Goal: Entertainment & Leisure: Browse casually

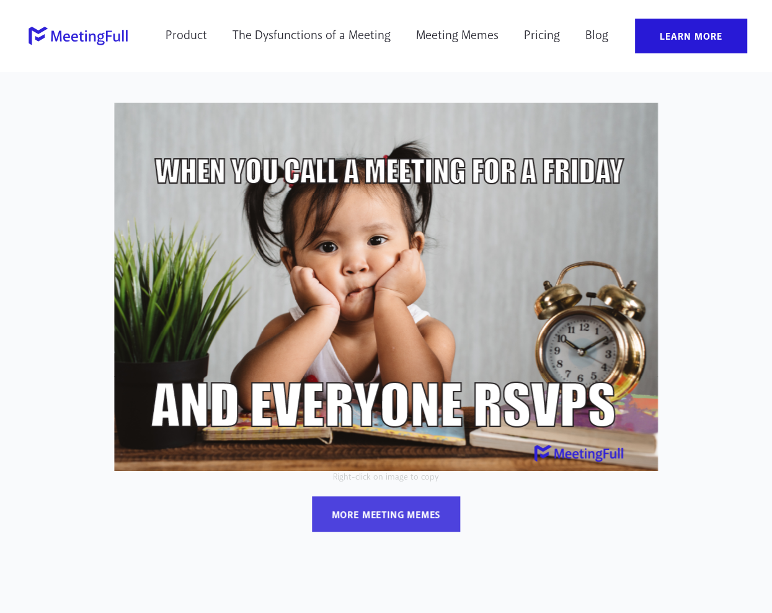
click at [393, 517] on div "more meeting memes" at bounding box center [386, 515] width 109 height 13
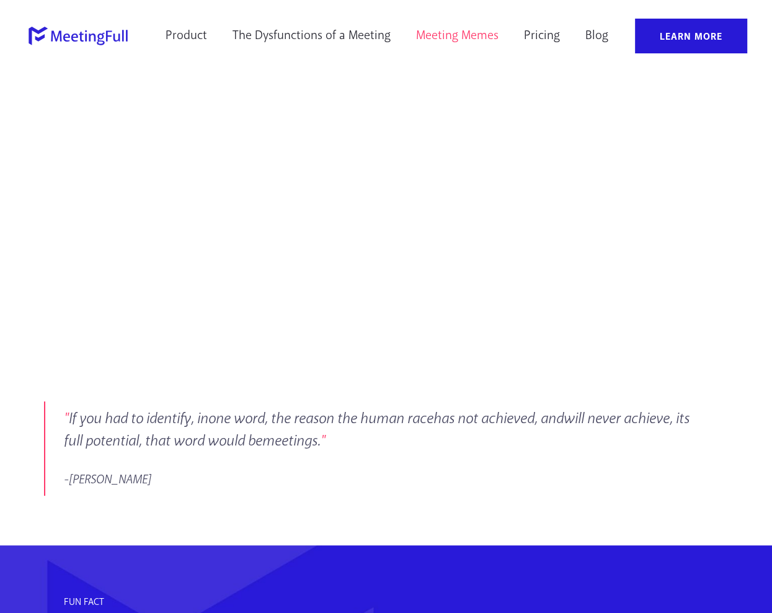
click at [458, 29] on link "Meeting Memes" at bounding box center [457, 36] width 99 height 35
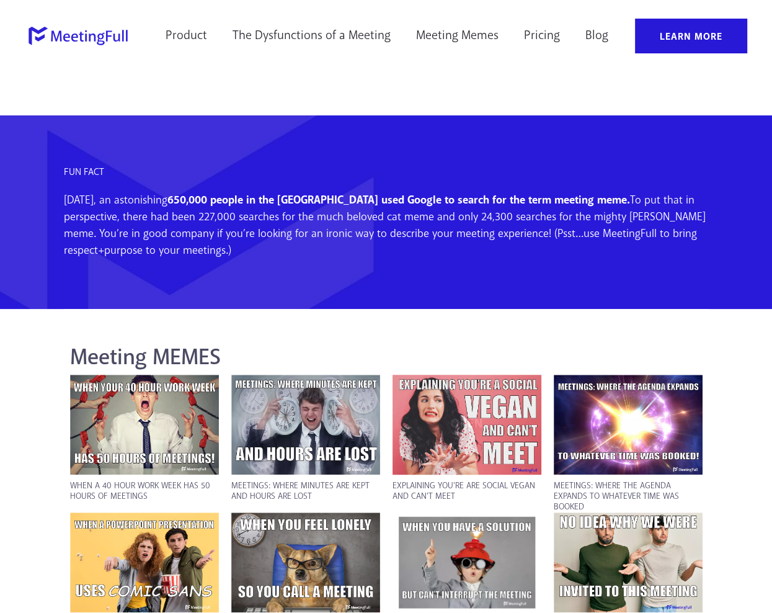
scroll to position [496, 0]
